Goal: Check status: Check status

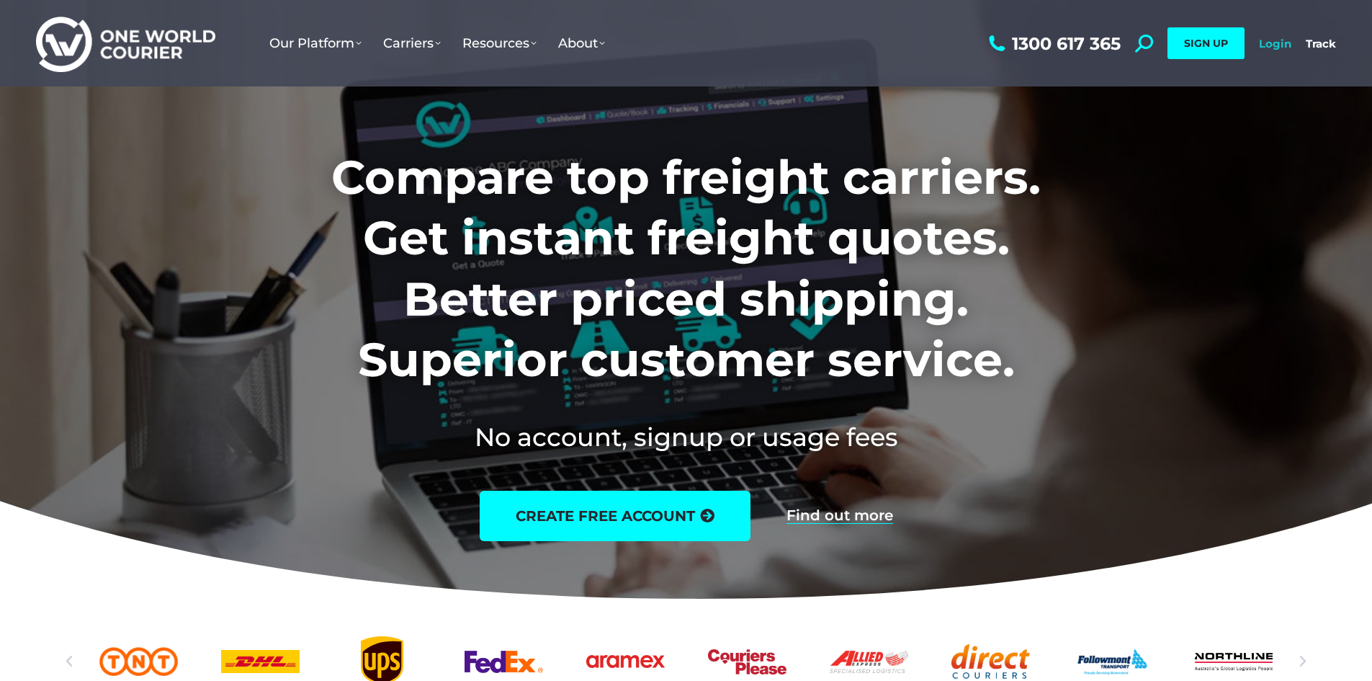
click at [1283, 45] on link "Login" at bounding box center [1275, 44] width 32 height 14
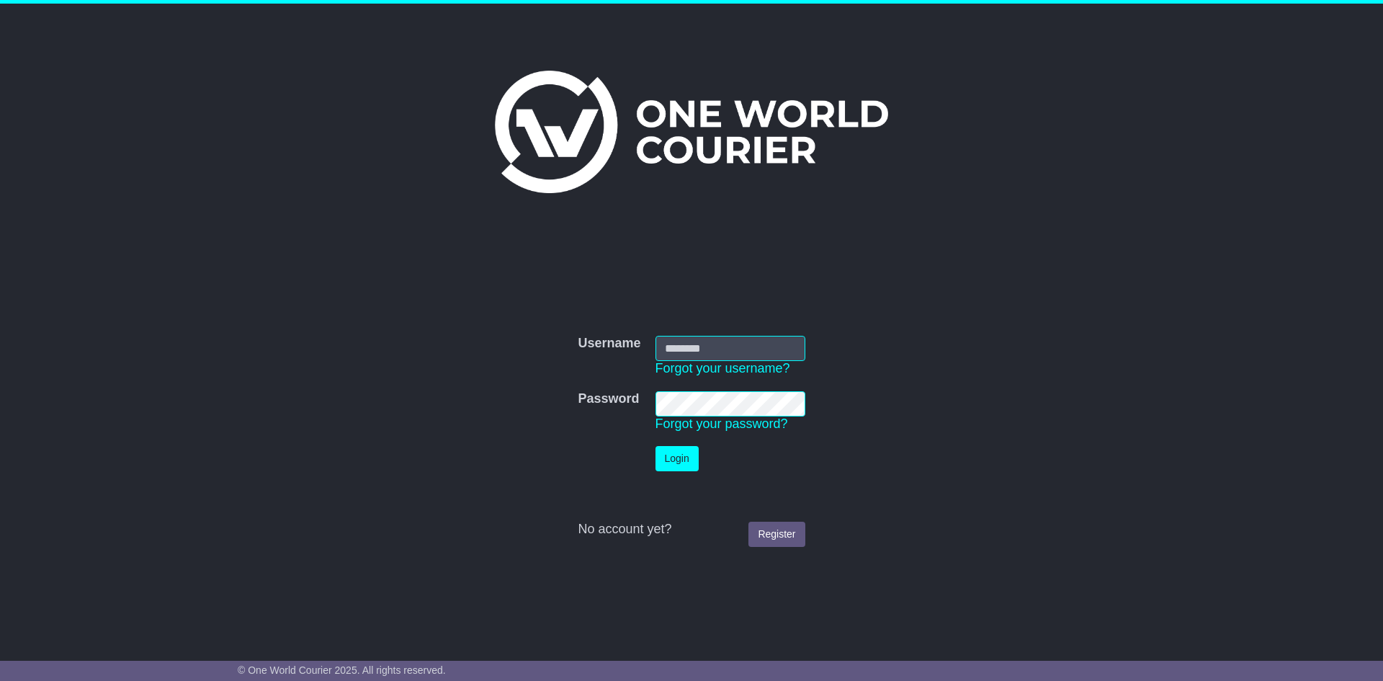
type input "**********"
click at [676, 466] on button "Login" at bounding box center [677, 458] width 43 height 25
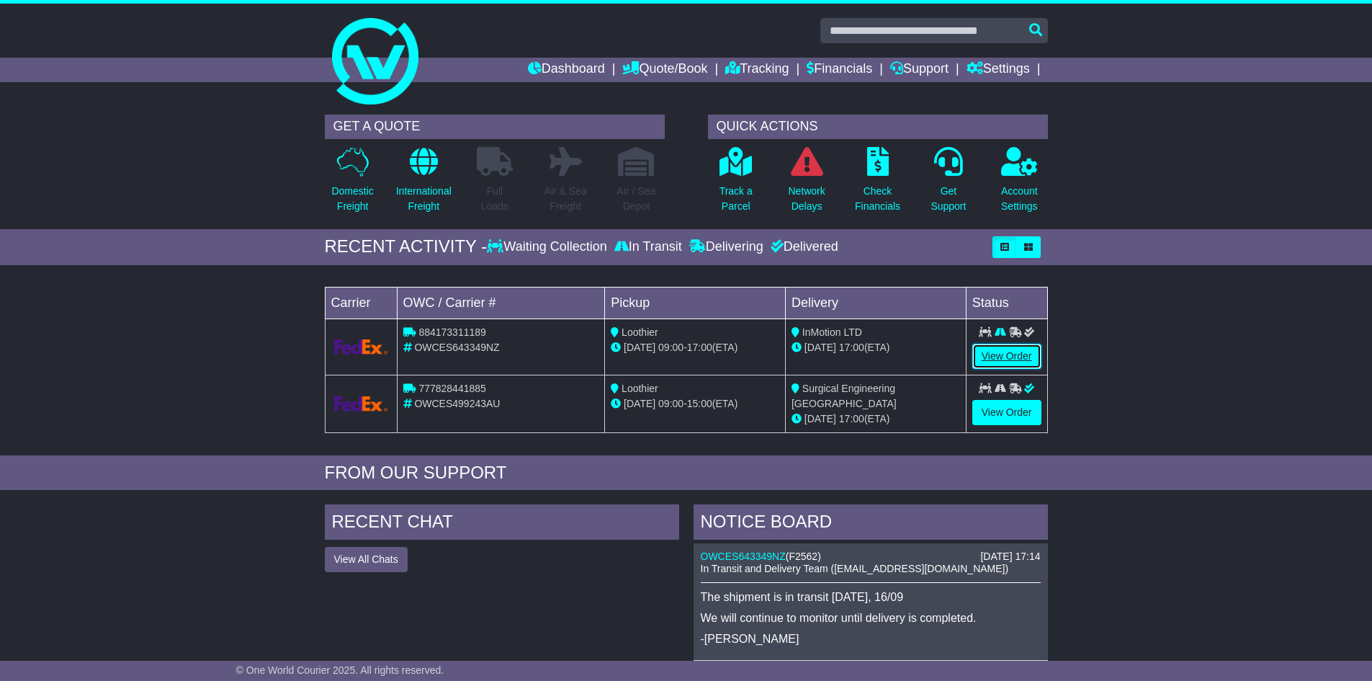
click at [1006, 349] on link "View Order" at bounding box center [1006, 356] width 69 height 25
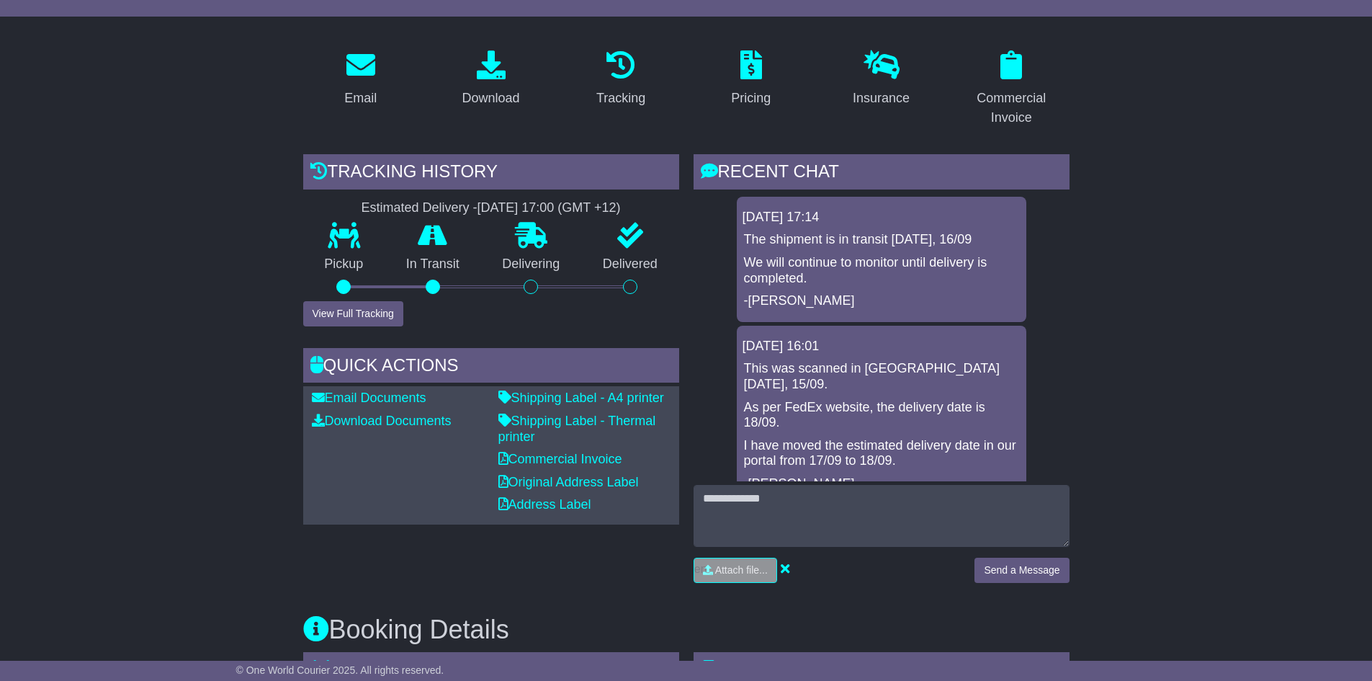
scroll to position [288, 0]
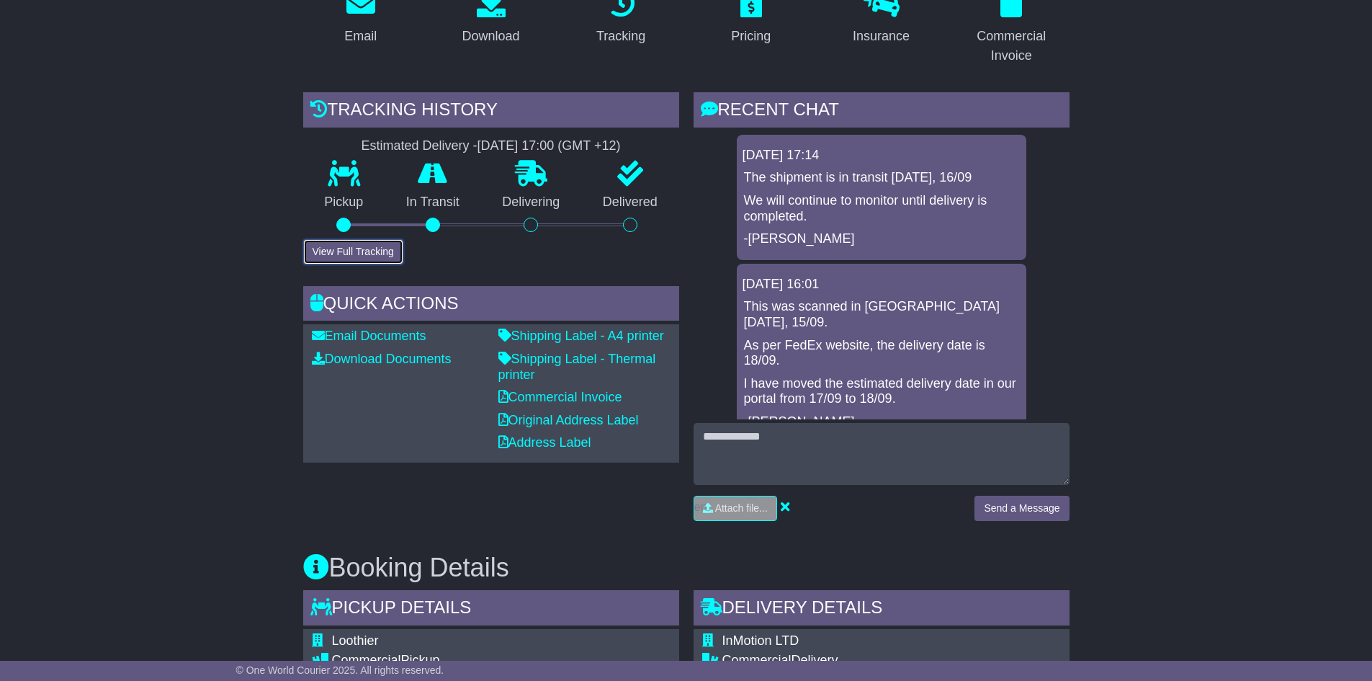
click at [362, 239] on button "View Full Tracking" at bounding box center [353, 251] width 100 height 25
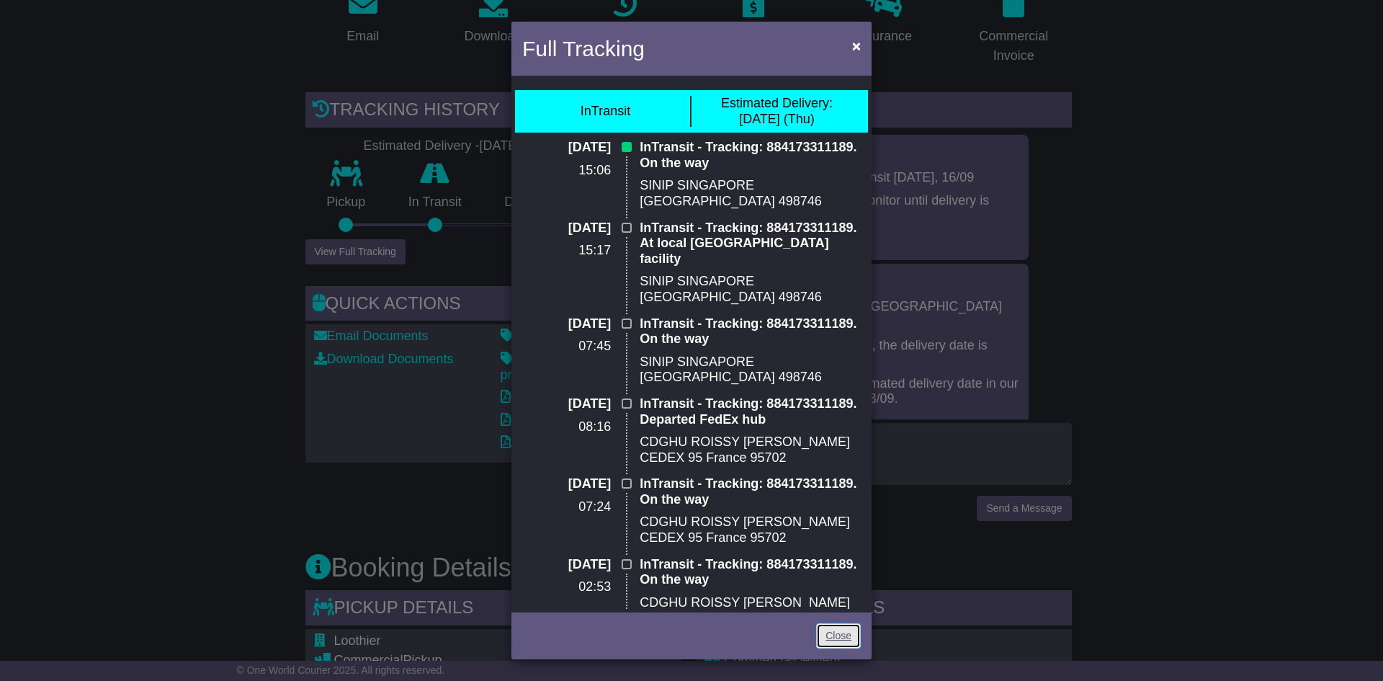
click at [826, 630] on link "Close" at bounding box center [838, 635] width 45 height 25
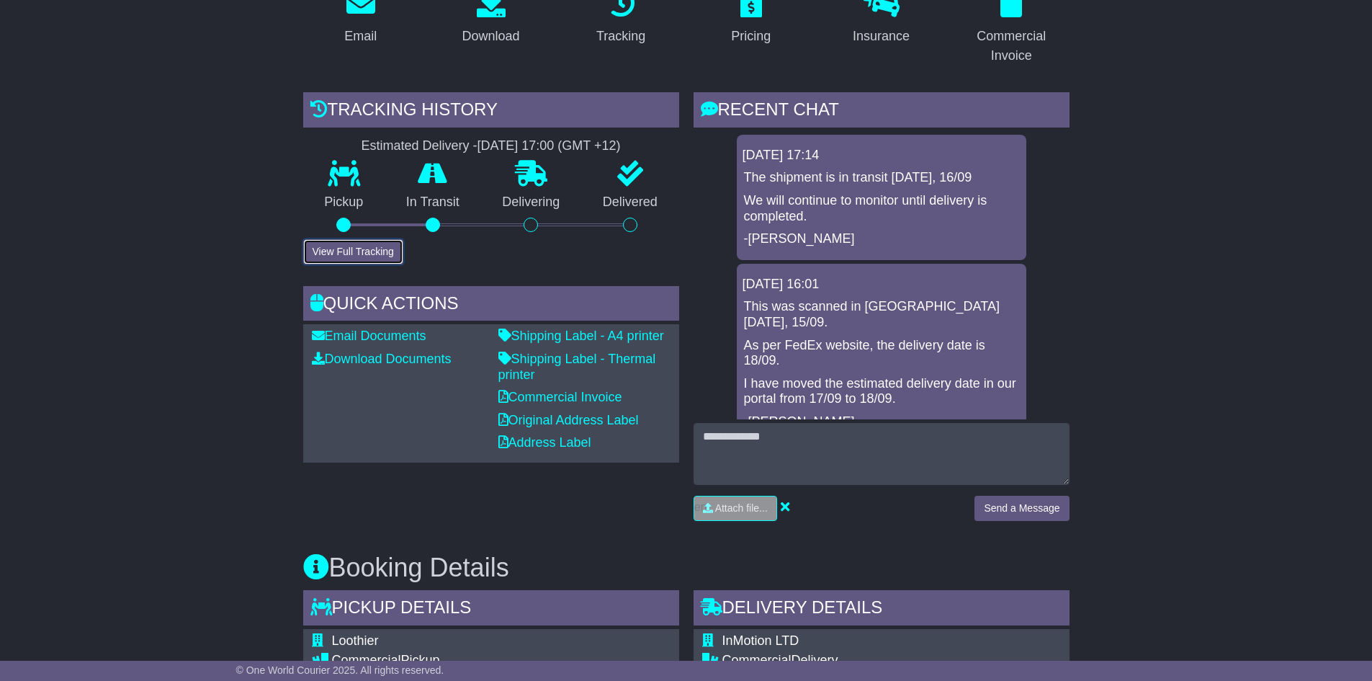
click at [339, 239] on button "View Full Tracking" at bounding box center [353, 251] width 100 height 25
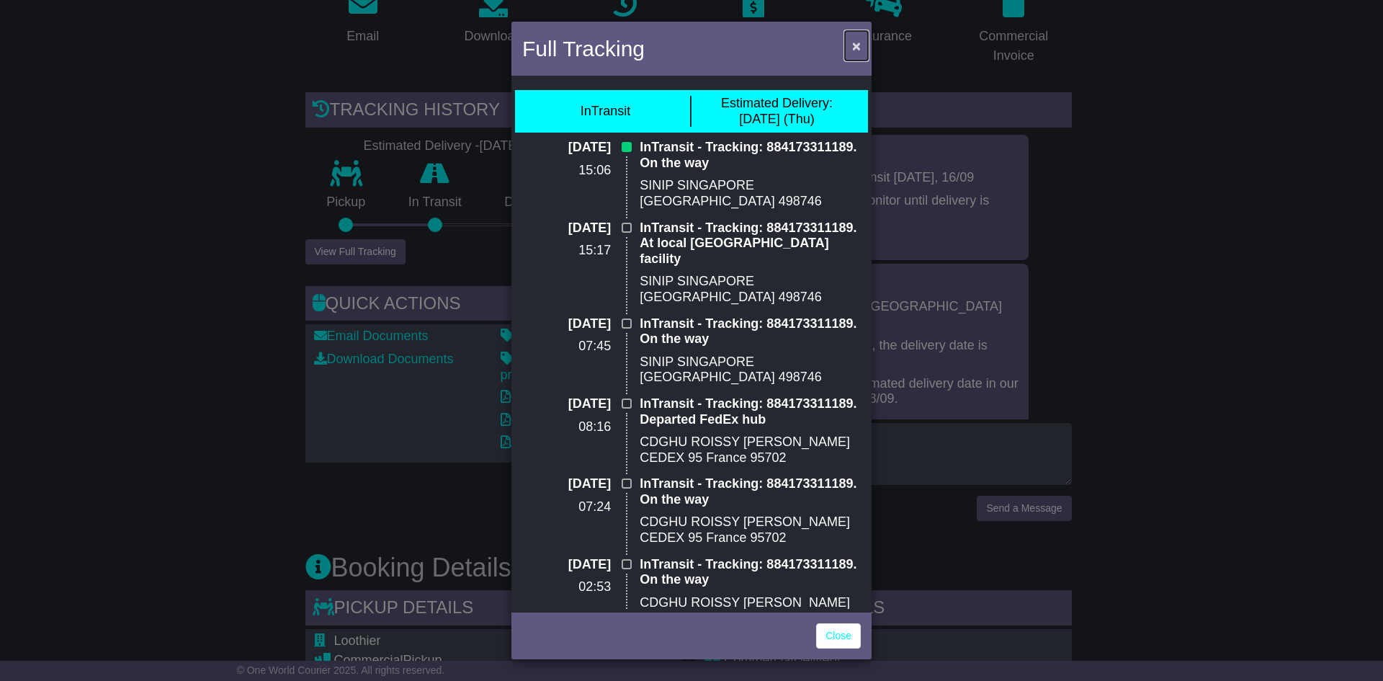
click at [854, 43] on span "×" at bounding box center [856, 45] width 9 height 17
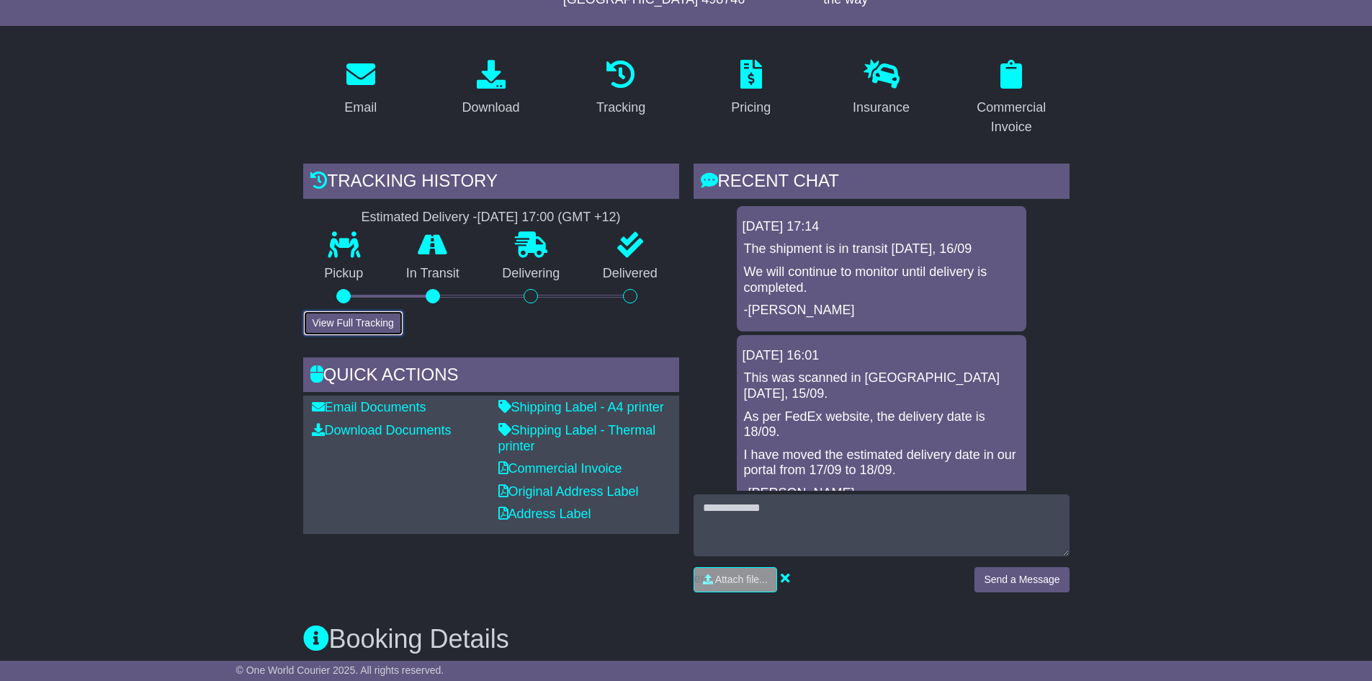
scroll to position [216, 0]
